Goal: Information Seeking & Learning: Learn about a topic

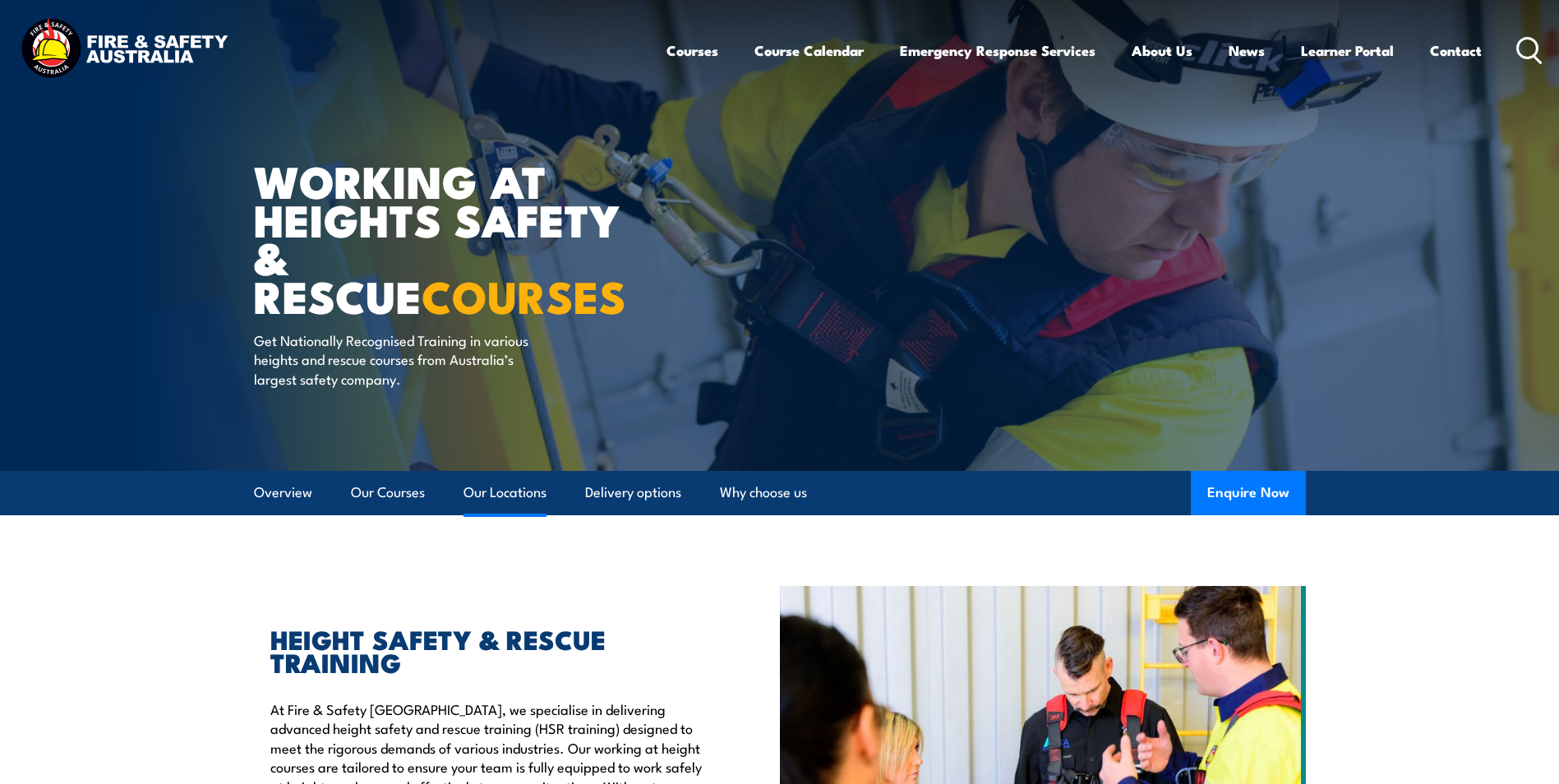
click at [513, 496] on link "Our Locations" at bounding box center [505, 492] width 83 height 43
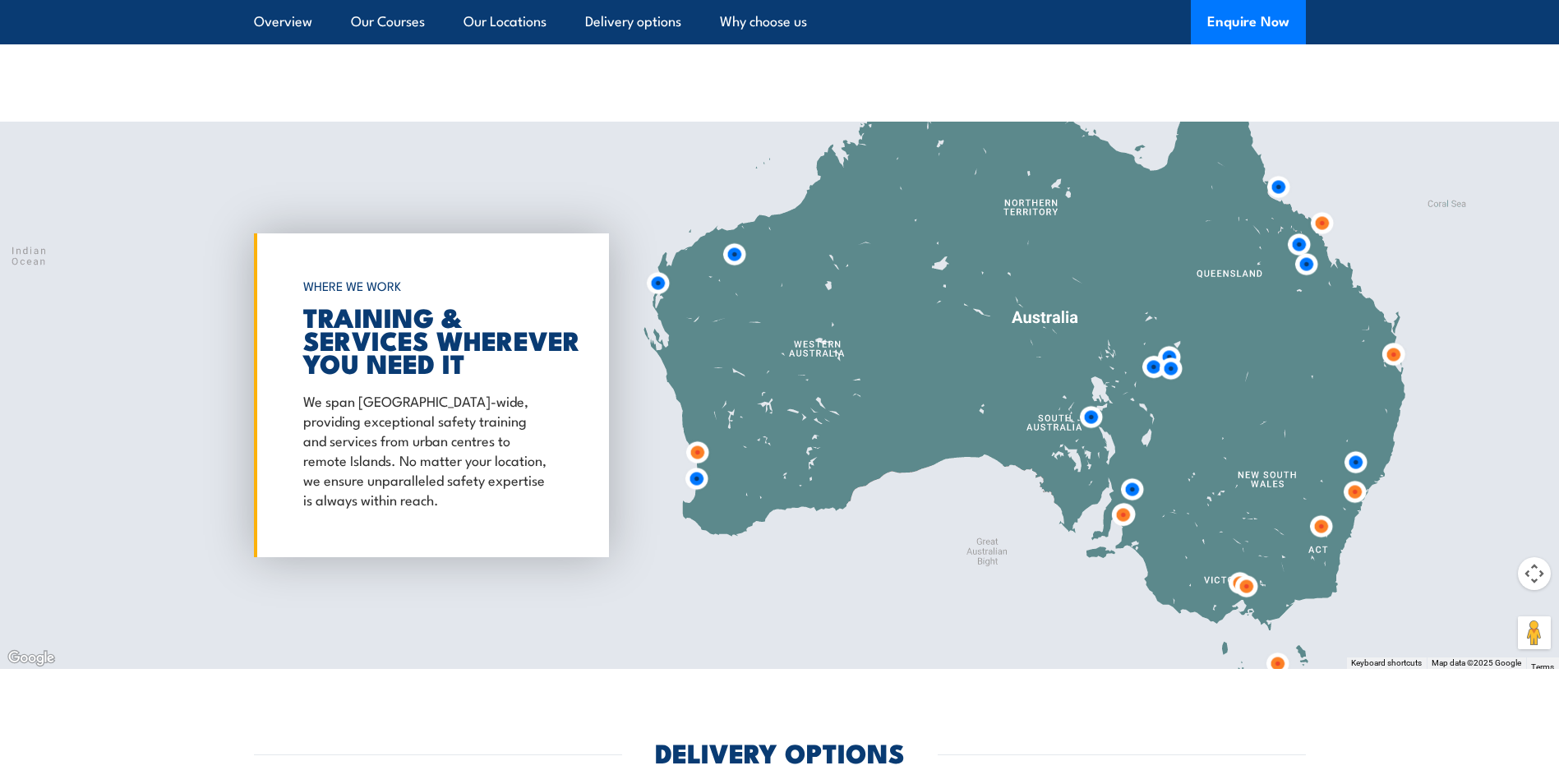
scroll to position [2652, 0]
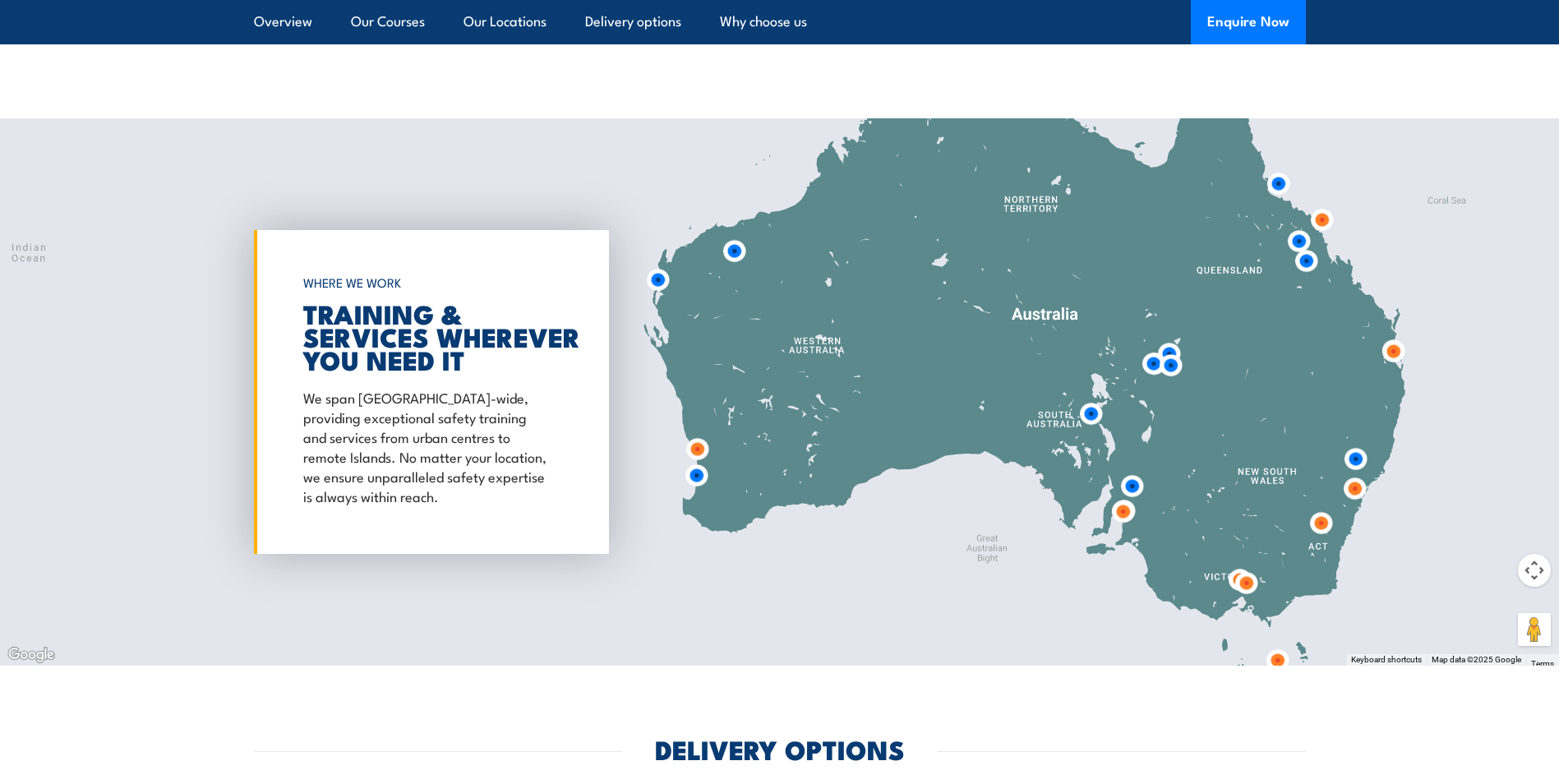
click at [1355, 444] on img at bounding box center [1355, 459] width 30 height 30
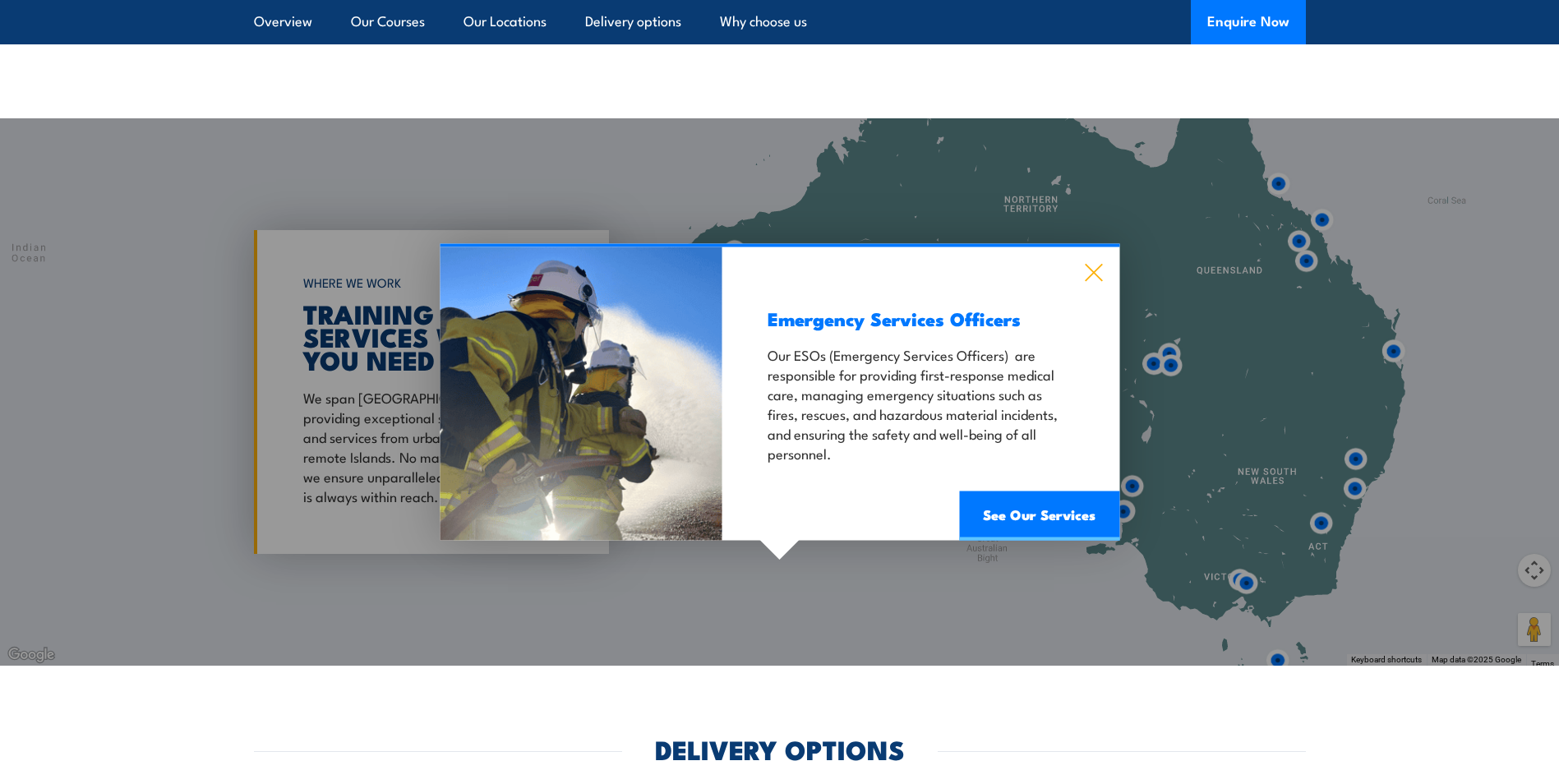
click at [1088, 264] on icon at bounding box center [1093, 272] width 19 height 18
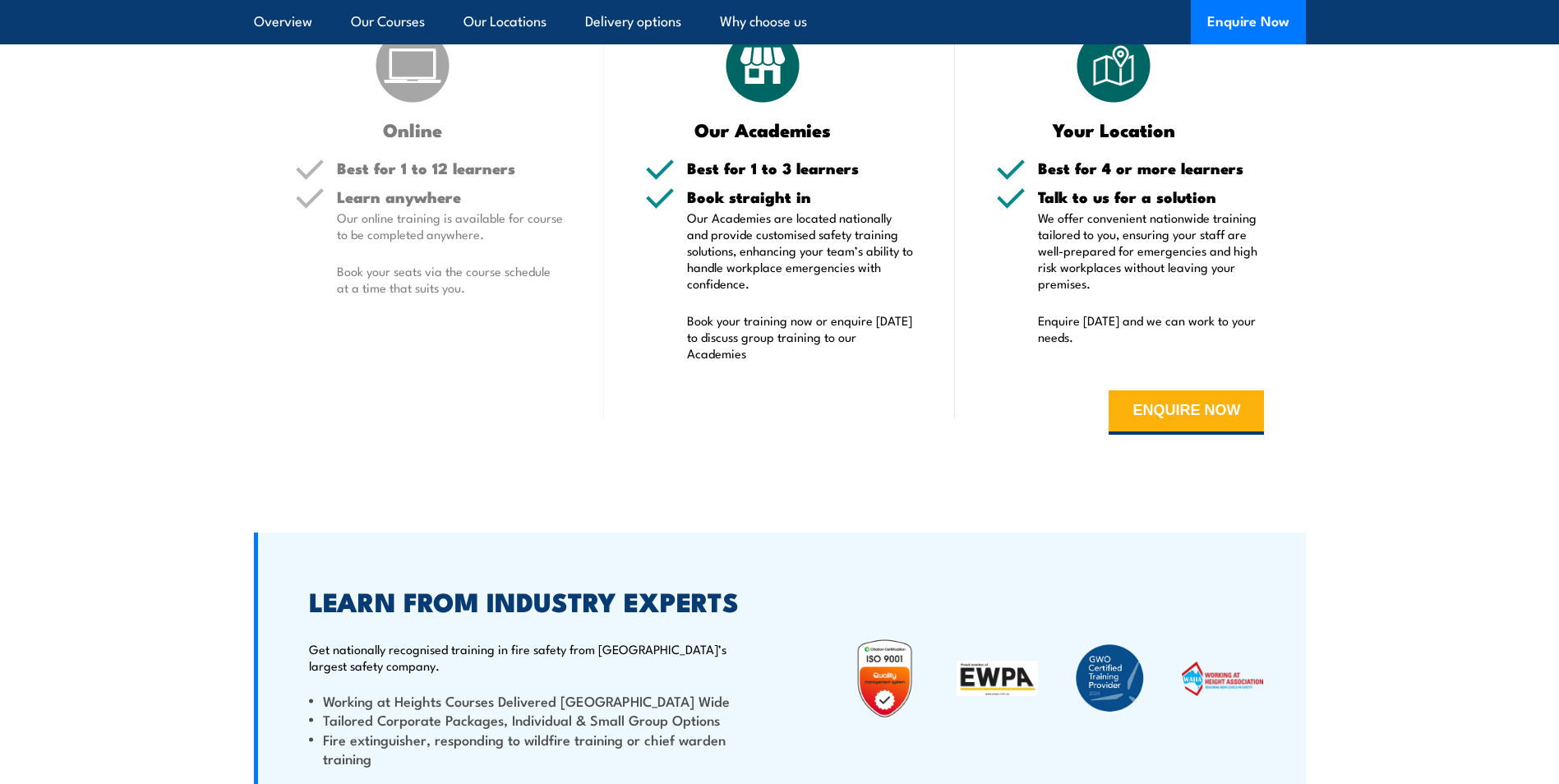
scroll to position [3474, 0]
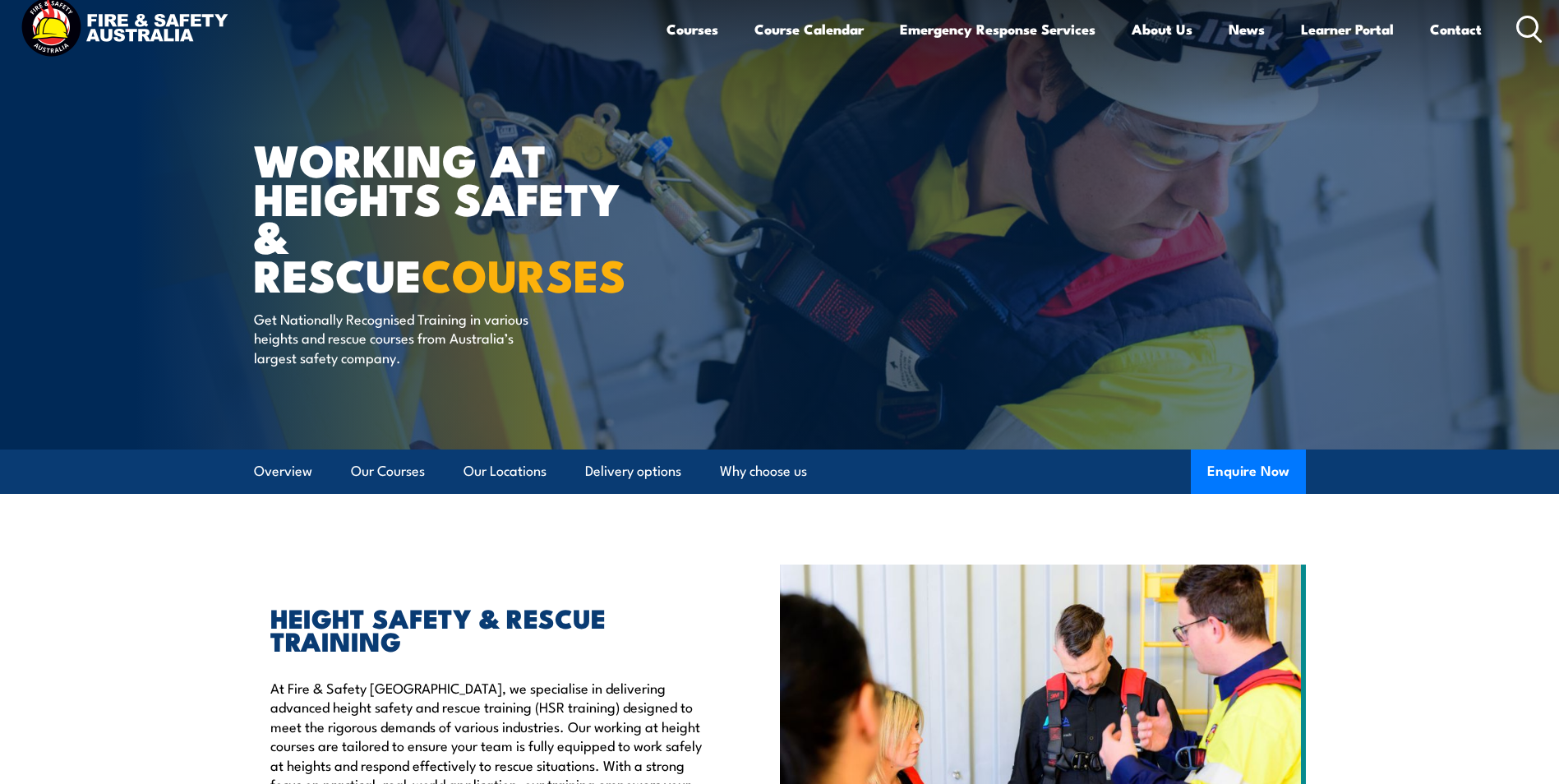
scroll to position [18, 0]
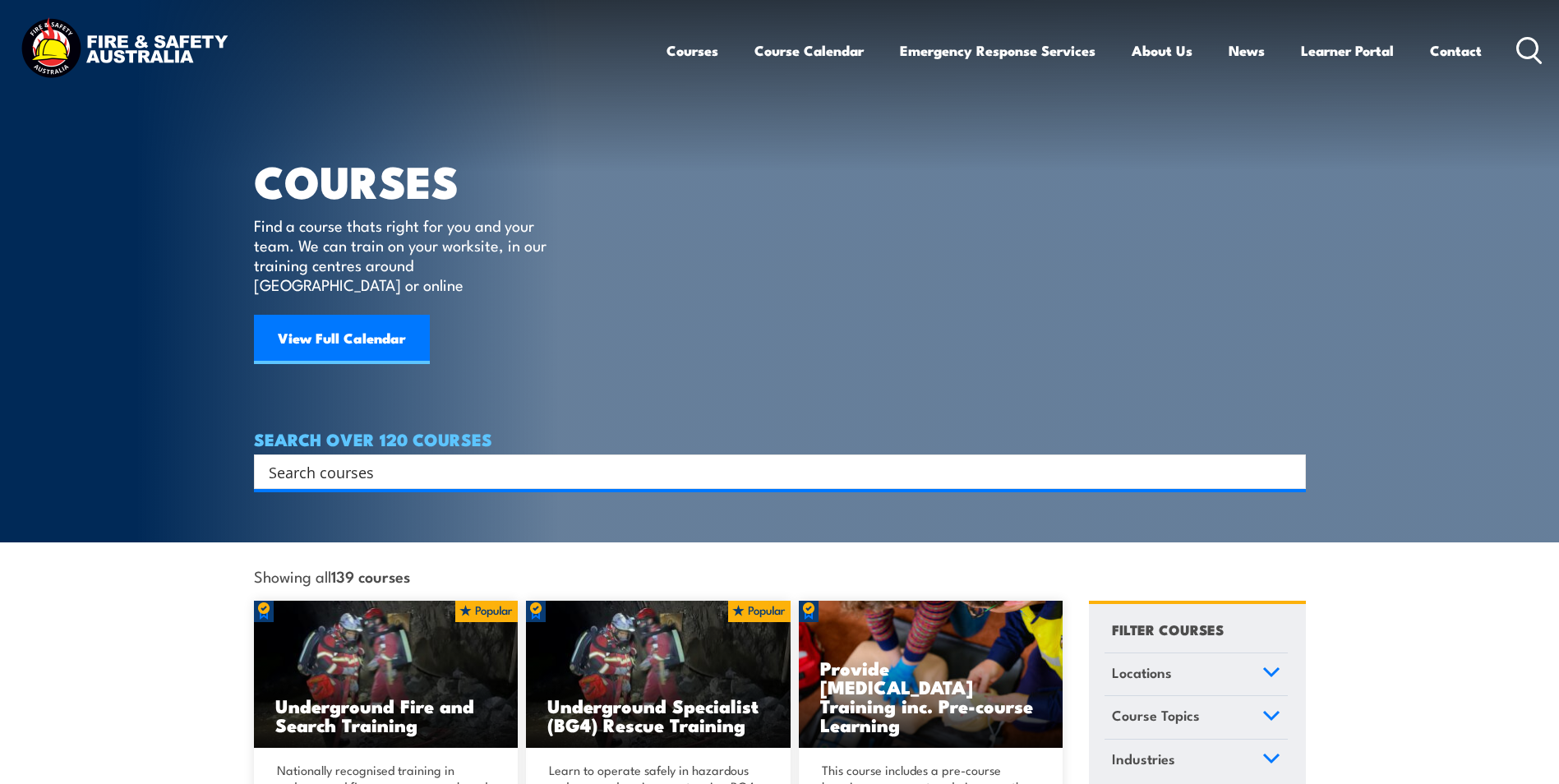
click at [530, 459] on input "Search input" at bounding box center [769, 471] width 1001 height 24
type input "working"
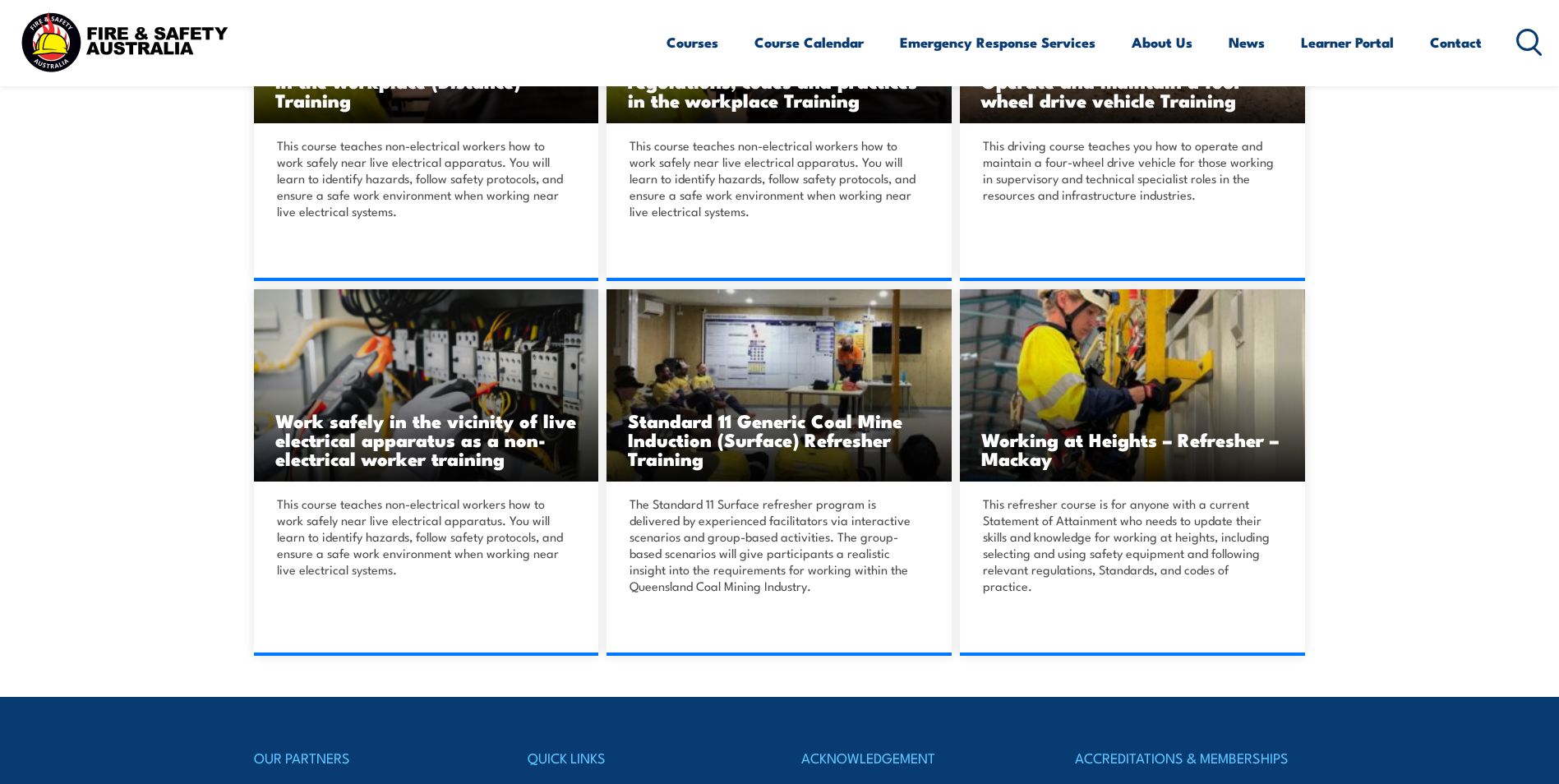
scroll to position [1150, 0]
